Goal: Task Accomplishment & Management: Manage account settings

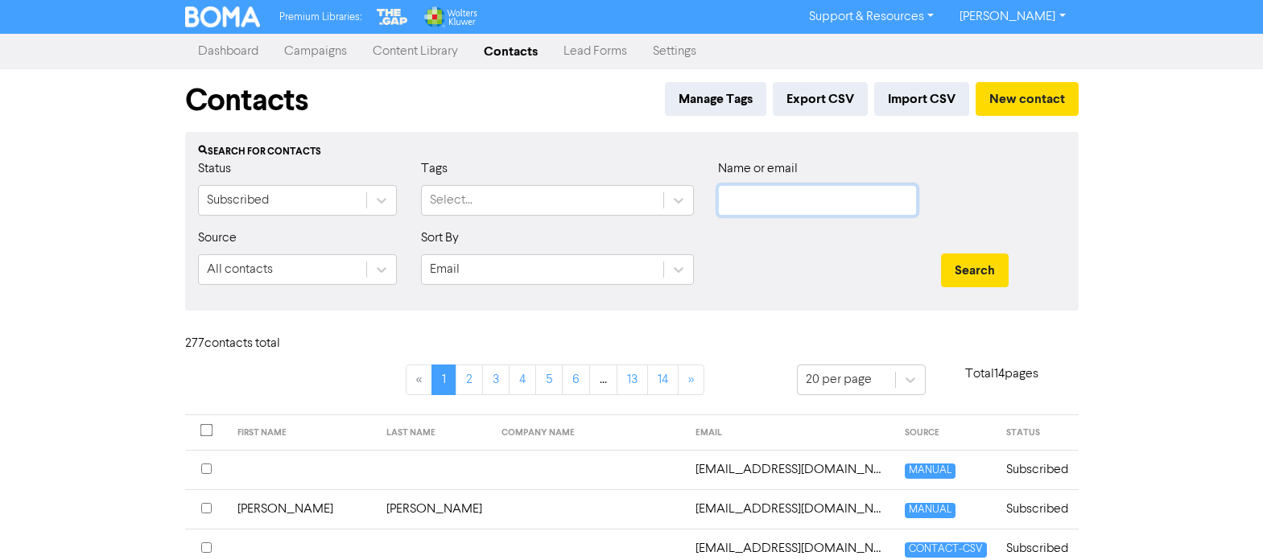
click at [758, 196] on input "text" at bounding box center [817, 200] width 199 height 31
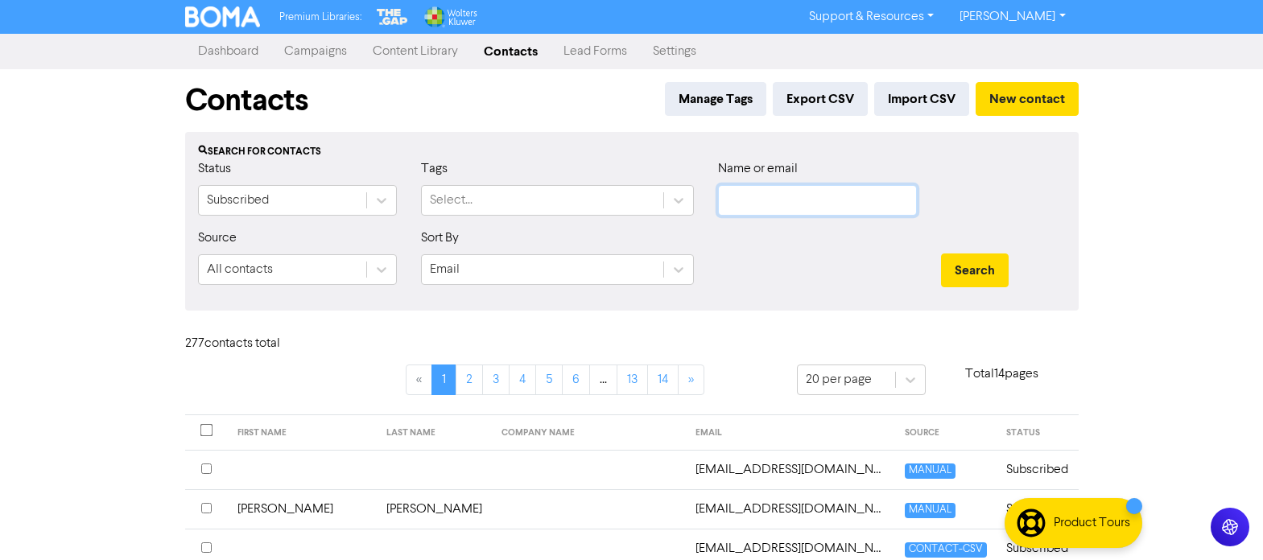
paste input "[EMAIL_ADDRESS][DOMAIN_NAME]"
type input "[EMAIL_ADDRESS][DOMAIN_NAME]"
click at [963, 266] on button "Search" at bounding box center [975, 271] width 68 height 34
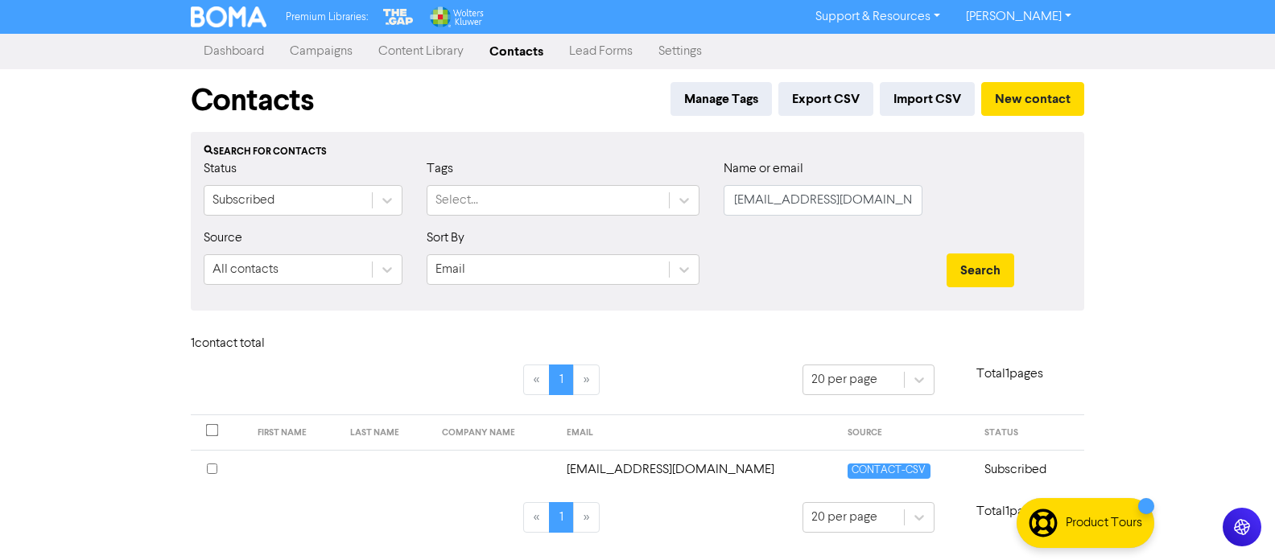
click at [676, 472] on td "[EMAIL_ADDRESS][DOMAIN_NAME]" at bounding box center [698, 469] width 282 height 39
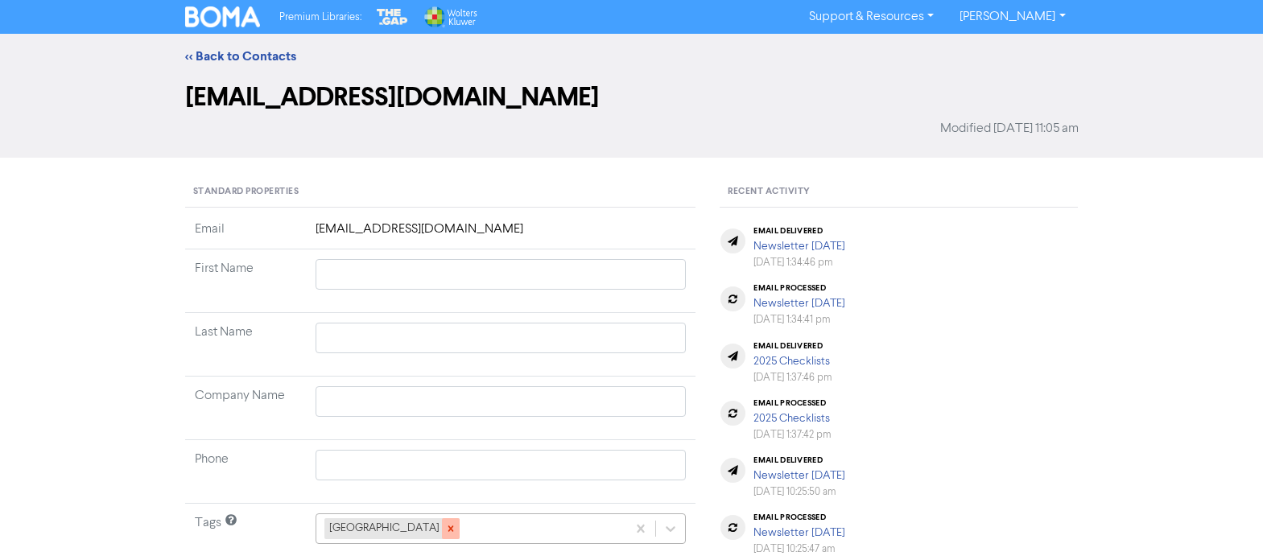
click at [445, 525] on icon at bounding box center [450, 528] width 11 height 11
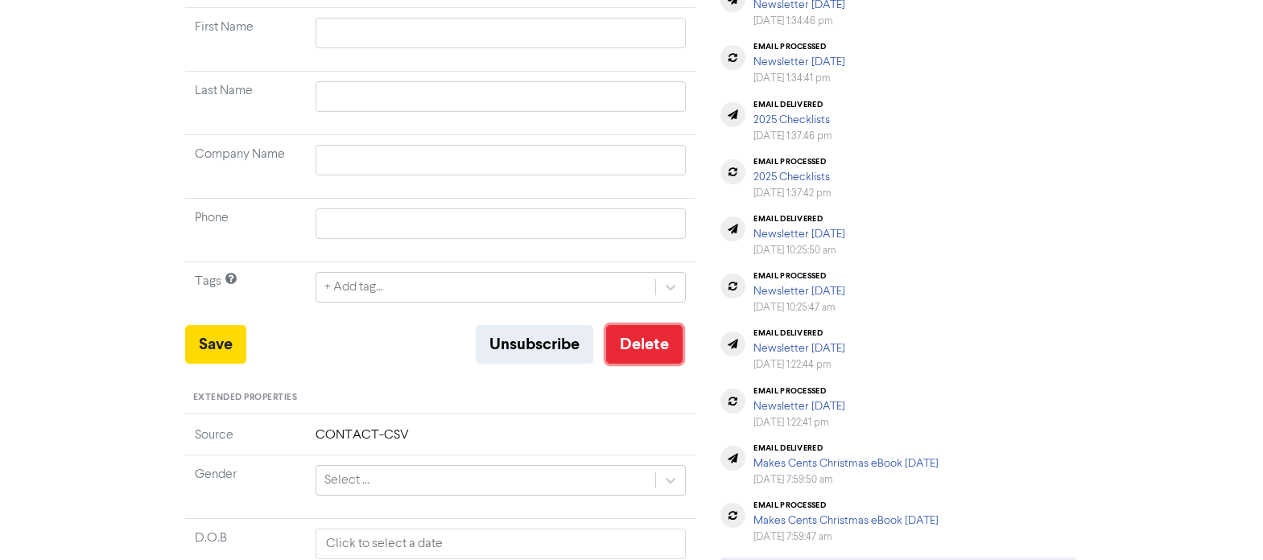
click at [647, 345] on button "Delete" at bounding box center [644, 344] width 76 height 39
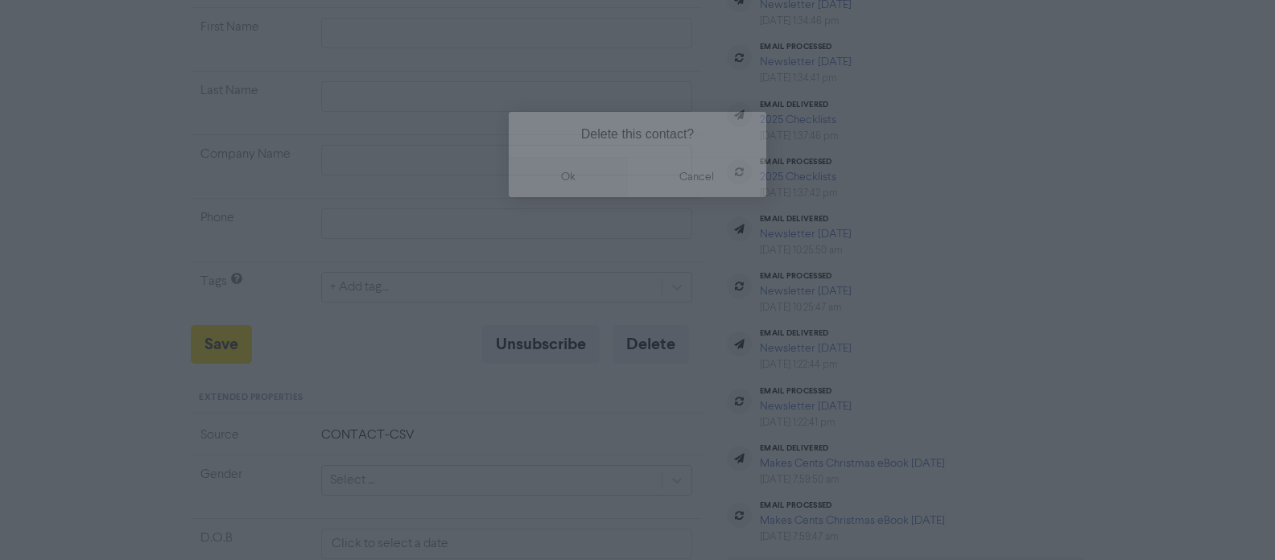
click at [564, 175] on button "ok" at bounding box center [568, 177] width 119 height 40
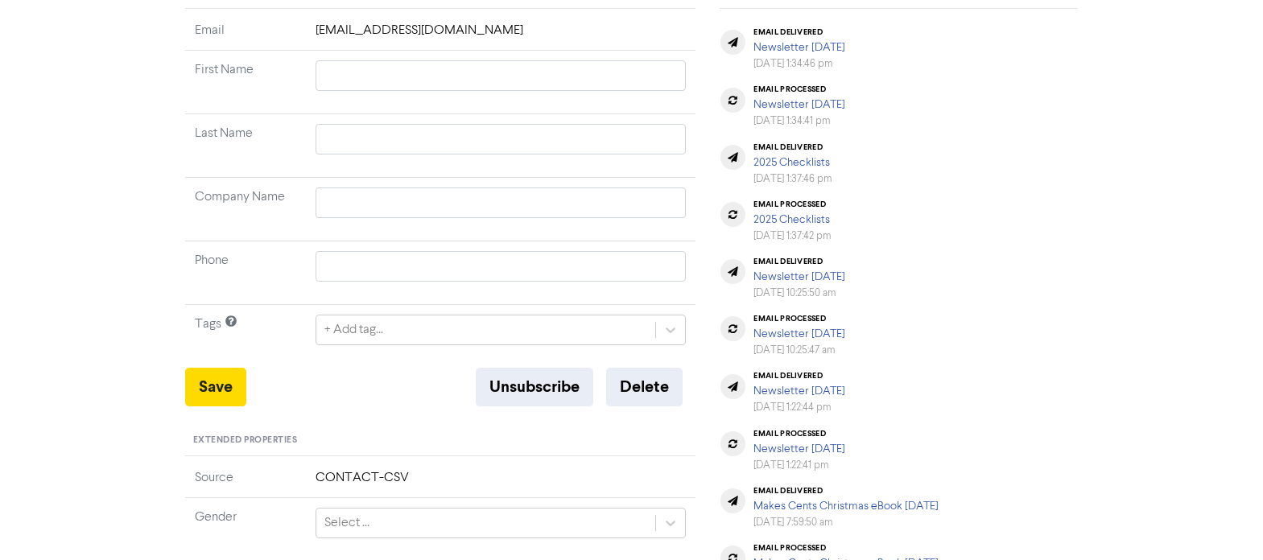
scroll to position [161, 0]
